Goal: Register for event/course

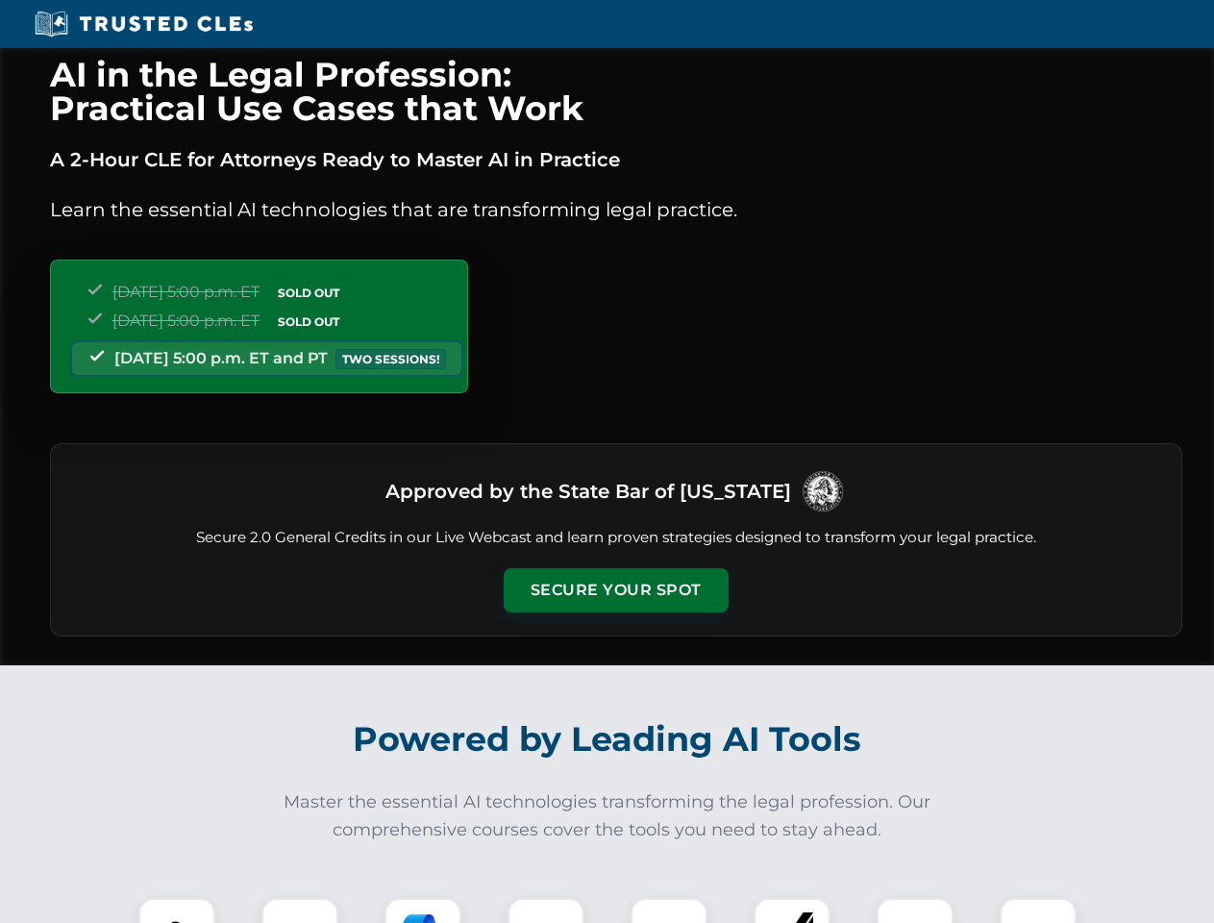
click at [615, 590] on button "Secure Your Spot" at bounding box center [616, 590] width 225 height 44
click at [177, 910] on img at bounding box center [177, 936] width 56 height 56
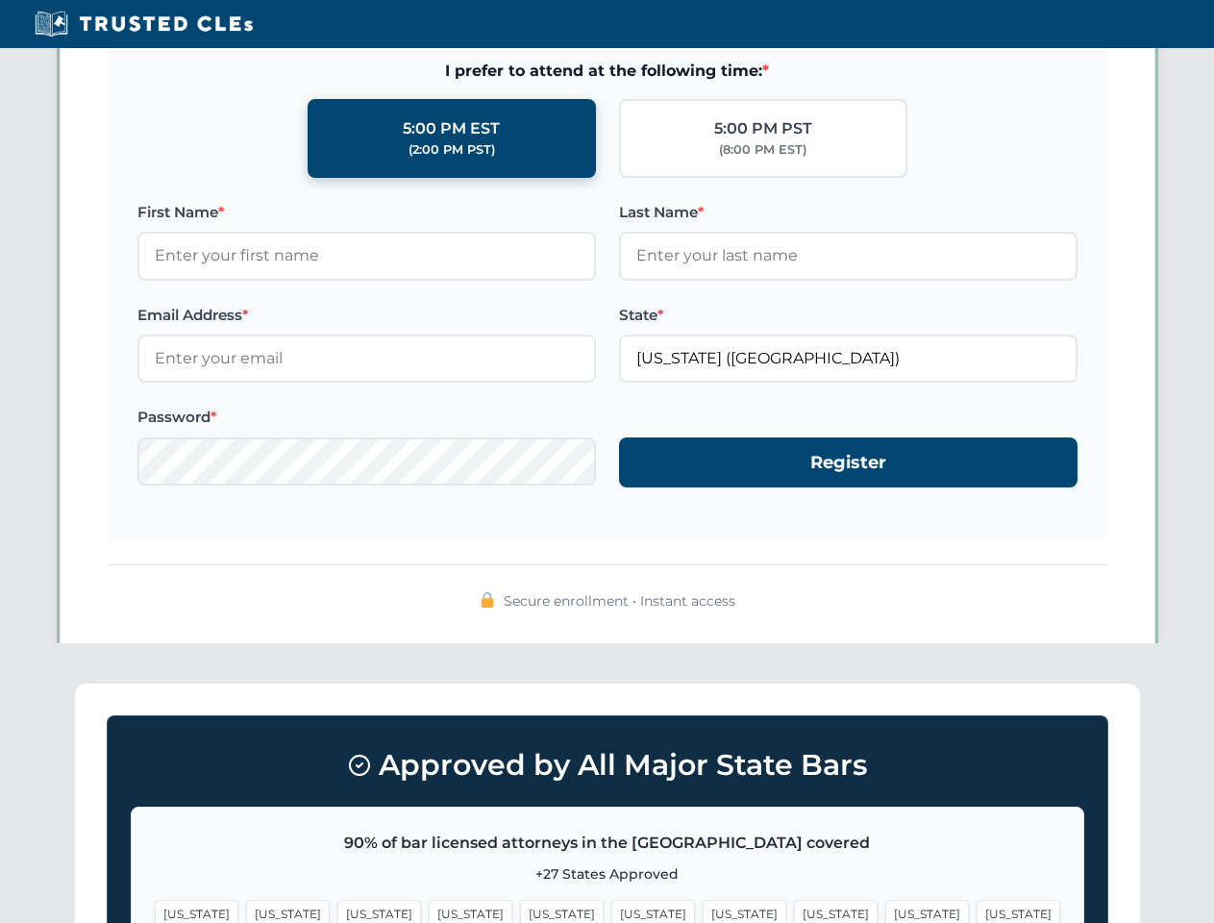
click at [611, 910] on span "[US_STATE]" at bounding box center [653, 914] width 84 height 28
click at [703, 910] on span "[US_STATE]" at bounding box center [745, 914] width 84 height 28
click at [885, 910] on span "[US_STATE]" at bounding box center [927, 914] width 84 height 28
